Goal: Task Accomplishment & Management: Use online tool/utility

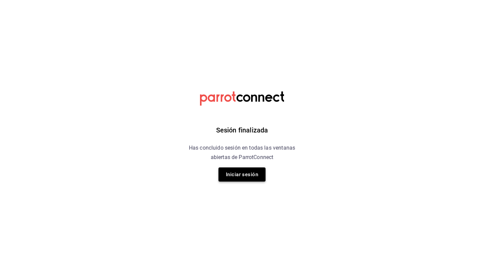
click at [230, 174] on button "Iniciar sesión" at bounding box center [241, 174] width 47 height 14
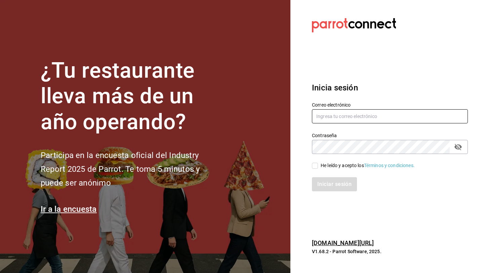
type input "p.andradesalum@gmail.com"
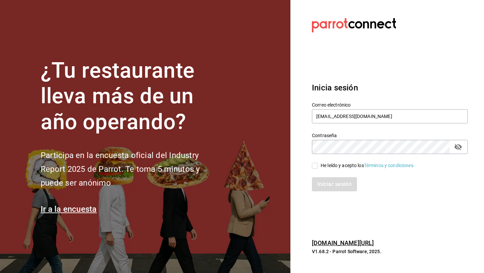
click at [315, 164] on input "He leído y acepto los Términos y condiciones." at bounding box center [315, 166] width 6 height 6
checkbox input "true"
click at [319, 182] on button "Iniciar sesión" at bounding box center [335, 184] width 46 height 14
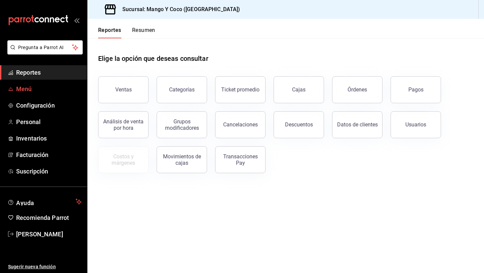
click at [27, 85] on span "Menú" at bounding box center [49, 88] width 66 height 9
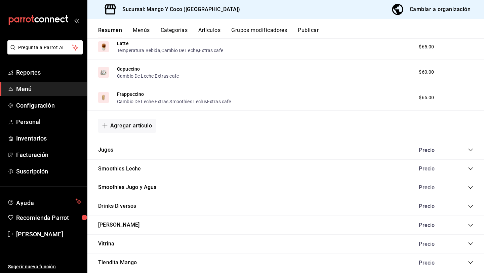
scroll to position [559, 0]
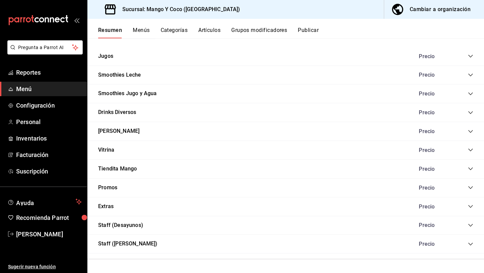
click at [470, 206] on icon "collapse-category-row" at bounding box center [470, 206] width 5 height 5
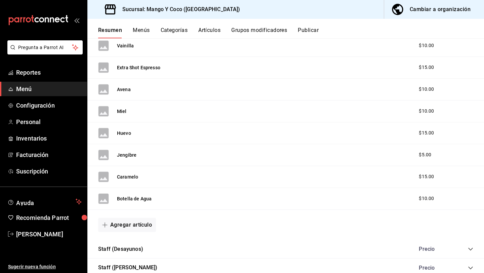
scroll to position [982, 0]
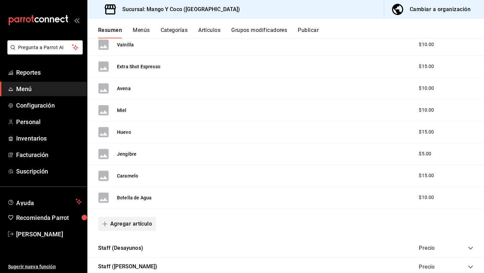
click at [127, 222] on button "Agregar artículo" at bounding box center [127, 224] width 58 height 14
click at [127, 254] on li "Artículo nuevo" at bounding box center [124, 256] width 53 height 16
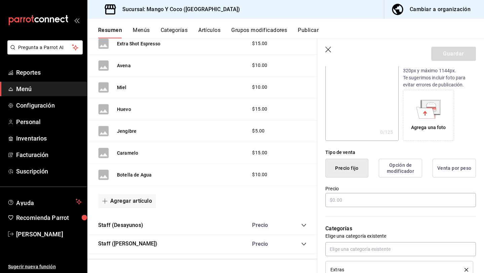
scroll to position [96, 0]
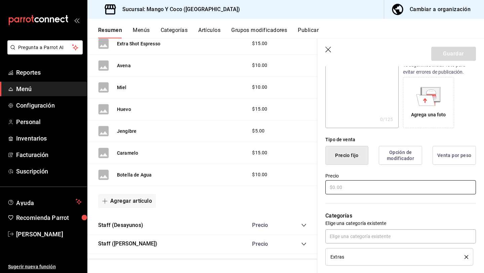
type input "Queso [GEOGRAPHIC_DATA]"
click at [342, 188] on input "text" at bounding box center [400, 187] width 151 height 14
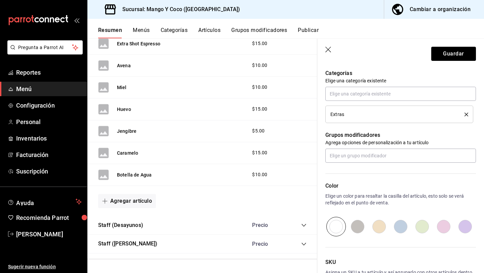
scroll to position [239, 0]
type input "$15.00"
click at [440, 53] on button "Guardar" at bounding box center [453, 54] width 45 height 14
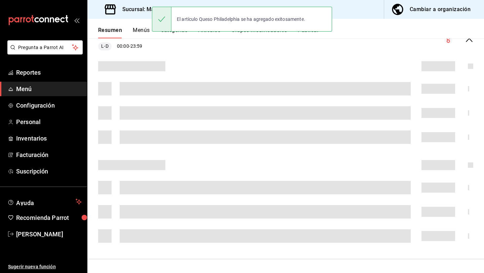
scroll to position [92, 0]
